Goal: Information Seeking & Learning: Understand process/instructions

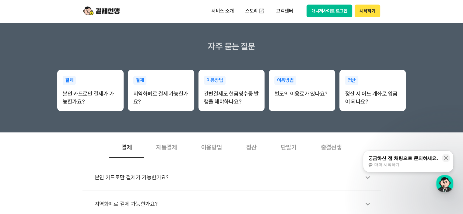
scroll to position [122, 0]
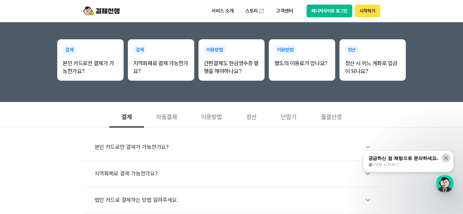
click at [447, 157] on icon at bounding box center [446, 158] width 6 height 6
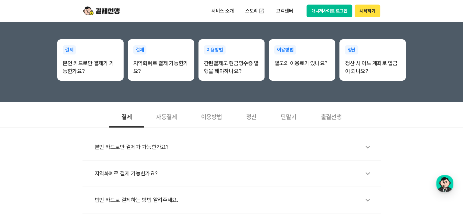
click at [218, 118] on div "이용방법" at bounding box center [211, 116] width 45 height 23
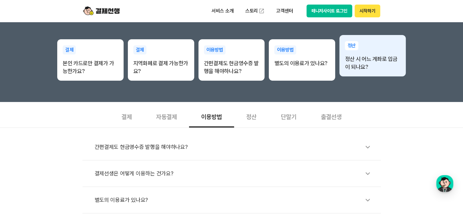
click at [363, 68] on p "정산 시 어느 계좌로 입금이 되나요?" at bounding box center [372, 63] width 55 height 16
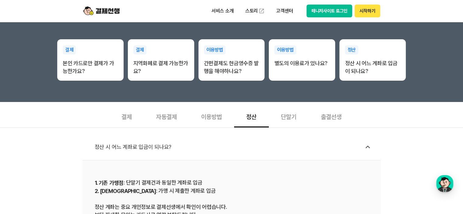
scroll to position [152, 0]
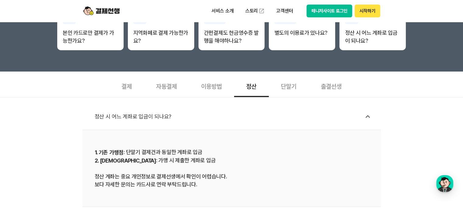
click at [292, 87] on div "단말기" at bounding box center [289, 86] width 40 height 23
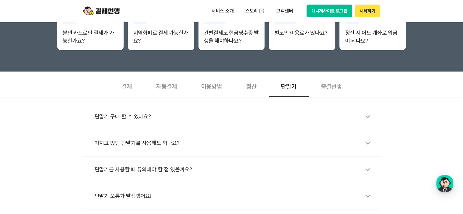
click at [367, 145] on icon at bounding box center [368, 143] width 14 height 14
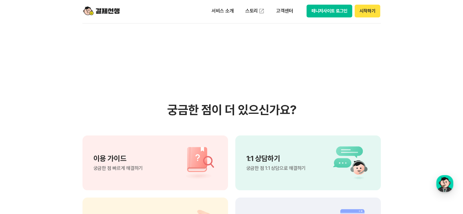
scroll to position [488, 0]
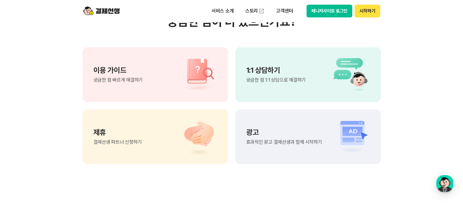
click at [300, 80] on span "궁금한 점 1:1 상담으로 해결하기" at bounding box center [276, 80] width 59 height 5
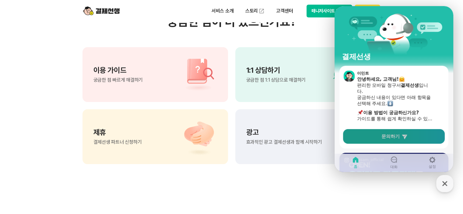
click at [393, 136] on span "문의하기" at bounding box center [391, 136] width 18 height 6
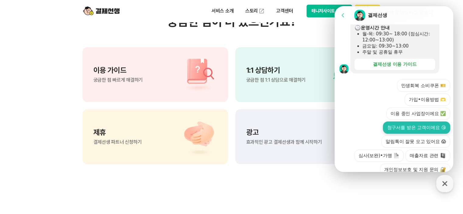
scroll to position [213, 0]
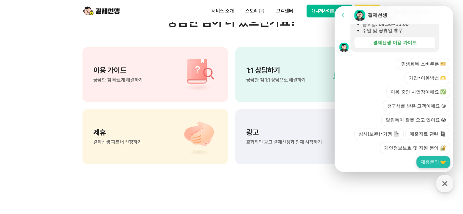
click at [429, 156] on button "제휴문의 🤝" at bounding box center [434, 162] width 34 height 12
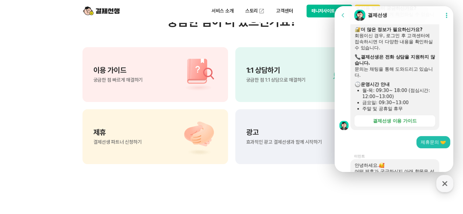
scroll to position [106, 0]
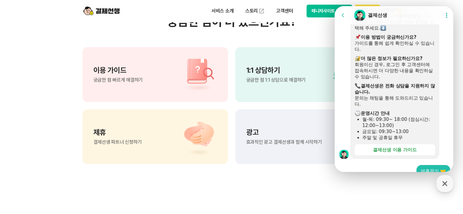
click at [344, 16] on icon at bounding box center [343, 15] width 6 height 6
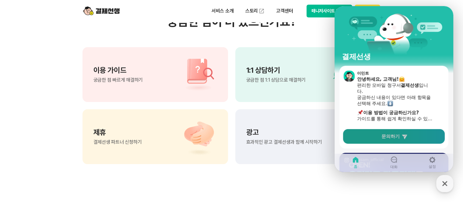
click at [387, 135] on span "문의하기" at bounding box center [391, 136] width 18 height 6
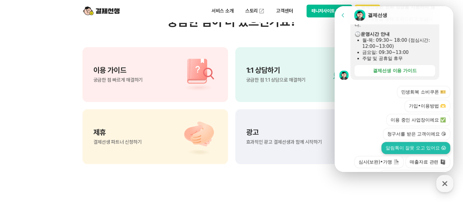
scroll to position [213, 0]
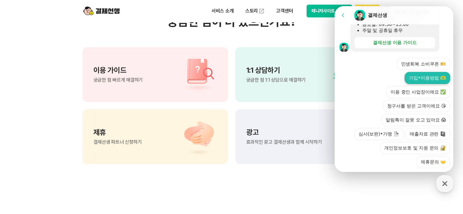
click at [429, 72] on button "가입•이용방법 🫶" at bounding box center [428, 78] width 46 height 12
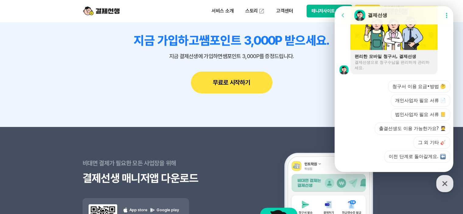
scroll to position [490, 0]
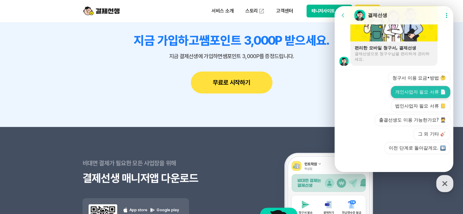
click at [426, 89] on button "개인사업자 필요 서류 📄" at bounding box center [420, 92] width 59 height 12
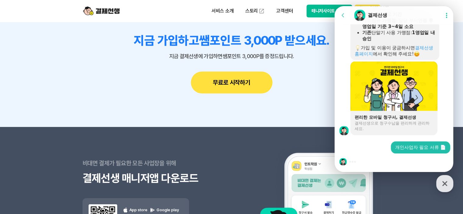
click at [413, 148] on div "개인사업자 필요 서류 📄" at bounding box center [421, 147] width 51 height 6
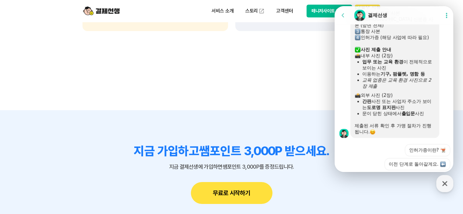
scroll to position [579, 0]
